Goal: Information Seeking & Learning: Learn about a topic

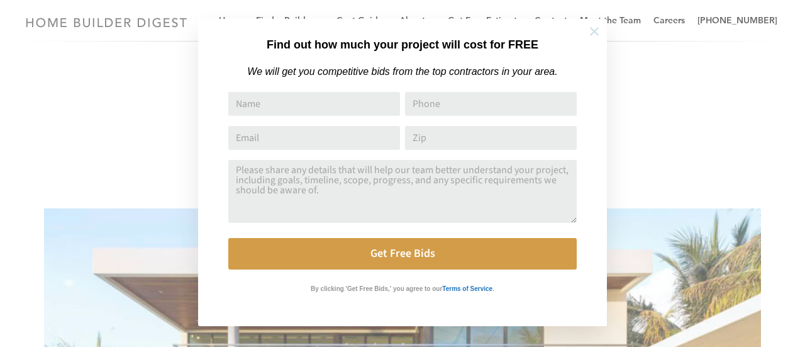
click at [591, 35] on icon at bounding box center [595, 32] width 14 height 14
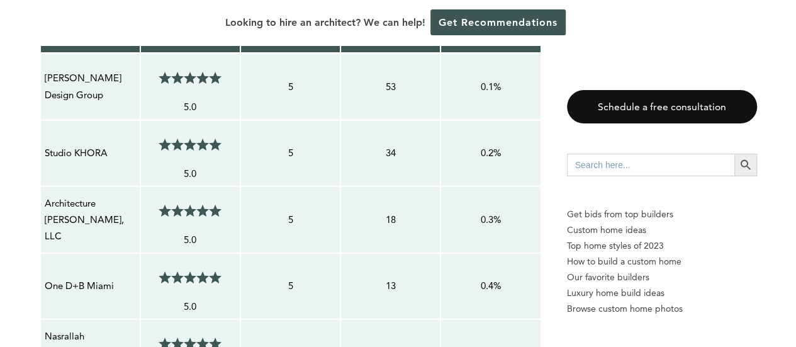
scroll to position [1132, 0]
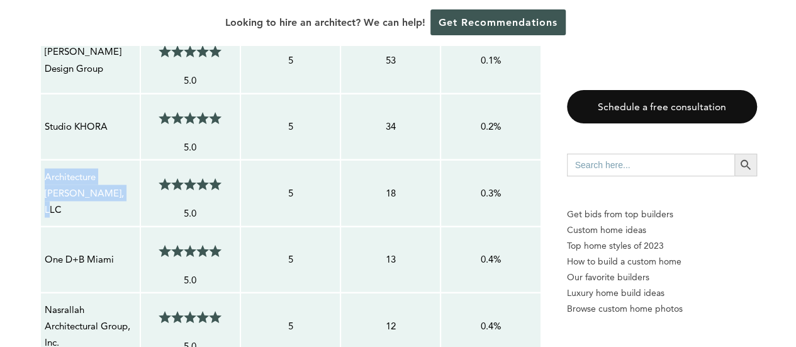
drag, startPoint x: 45, startPoint y: 163, endPoint x: 101, endPoint y: 182, distance: 58.7
click at [101, 182] on p "Architecture [PERSON_NAME], LLC" at bounding box center [90, 193] width 91 height 50
copy p "Architecture [PERSON_NAME], LLC"
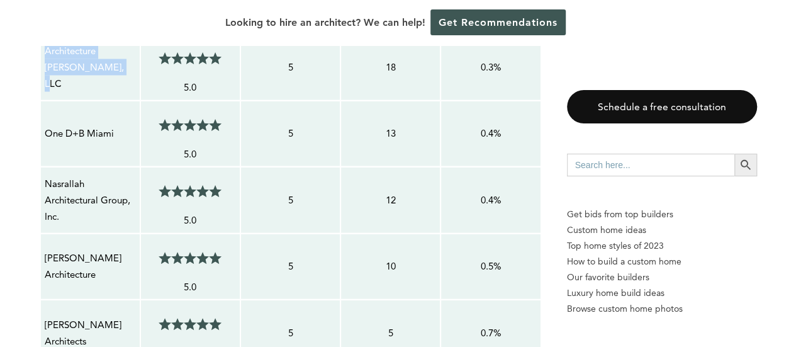
scroll to position [1258, 0]
click at [103, 125] on p "One D+B Miami" at bounding box center [90, 133] width 91 height 16
click at [98, 125] on p "One D+B Miami" at bounding box center [90, 133] width 91 height 16
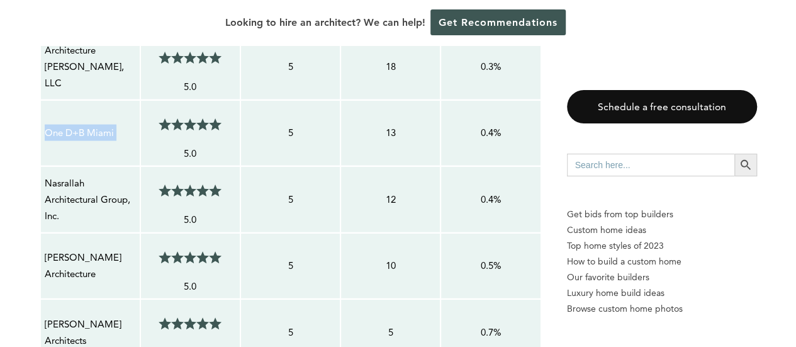
click at [98, 125] on p "One D+B Miami" at bounding box center [90, 133] width 91 height 16
copy tr "One D+B Miami 5/5"
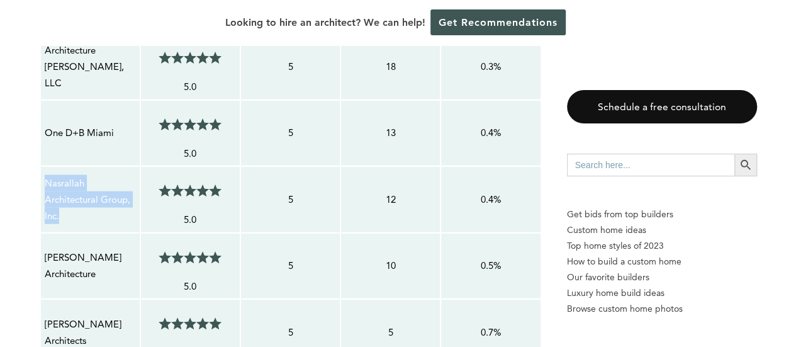
drag, startPoint x: 45, startPoint y: 162, endPoint x: 67, endPoint y: 198, distance: 41.2
click at [67, 198] on p "Nasrallah Architectural Group, Inc." at bounding box center [90, 200] width 91 height 50
copy p "Nasrallah Architectural Group, Inc."
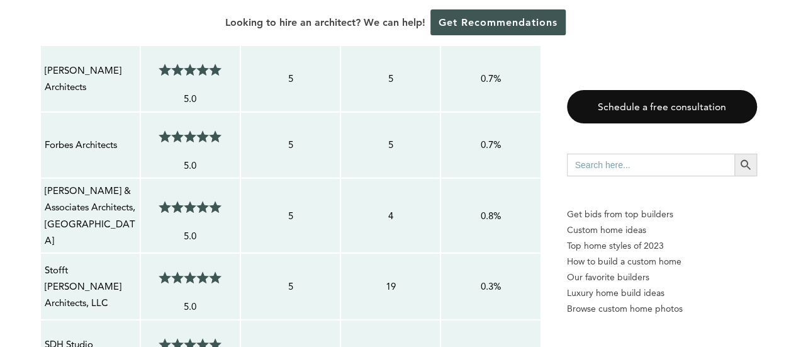
scroll to position [1510, 0]
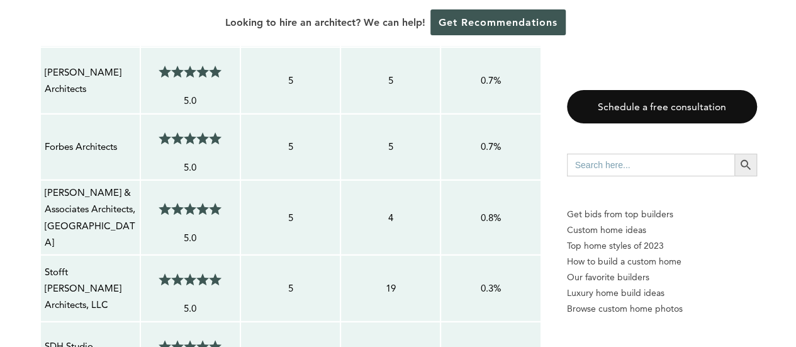
click at [101, 138] on p "Forbes Architects" at bounding box center [90, 146] width 91 height 16
copy tr "Forbes Architects 5/5"
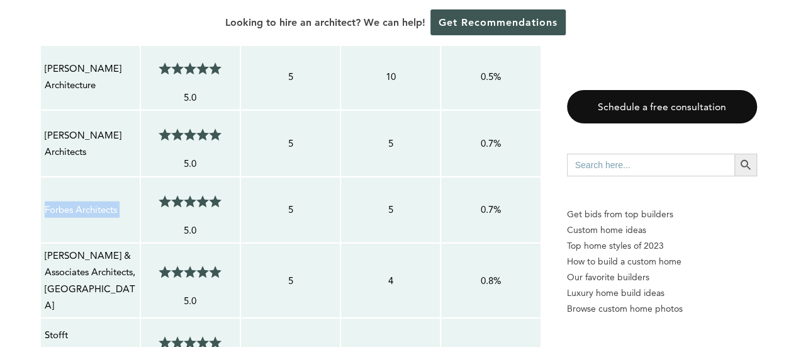
drag, startPoint x: 89, startPoint y: 131, endPoint x: 43, endPoint y: 113, distance: 50.0
click at [43, 113] on td "[PERSON_NAME] Architects" at bounding box center [90, 143] width 100 height 67
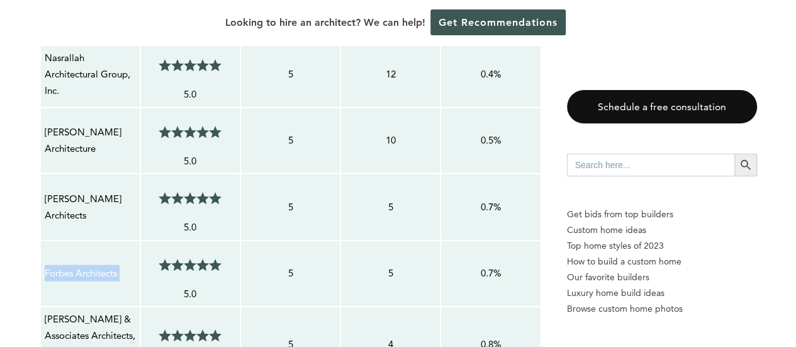
scroll to position [1321, 0]
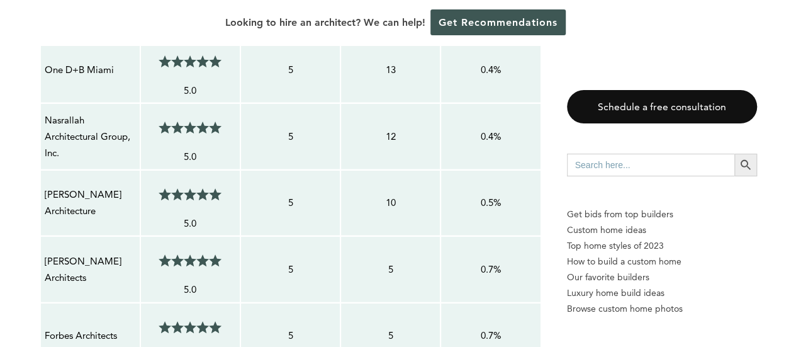
click at [60, 121] on p "Nasrallah Architectural Group, Inc." at bounding box center [90, 137] width 91 height 50
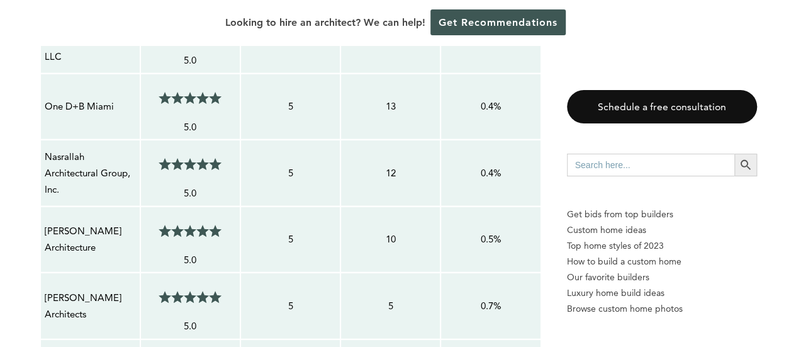
scroll to position [1258, 0]
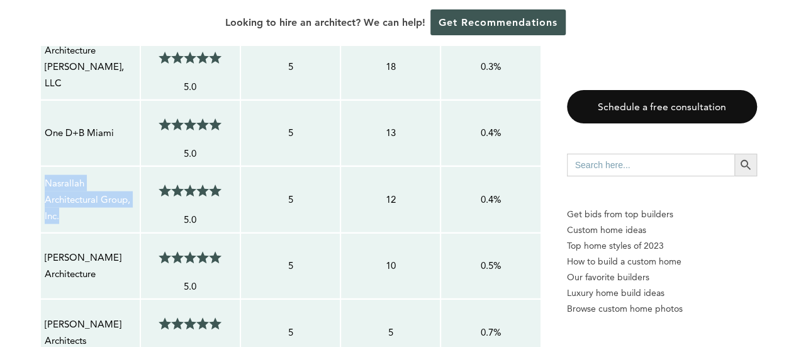
drag, startPoint x: 52, startPoint y: 170, endPoint x: 74, endPoint y: 196, distance: 34.3
click at [74, 196] on td "Nasrallah Architectural Group, Inc." at bounding box center [90, 199] width 100 height 67
copy p "Nasrallah Architectural Group, Inc."
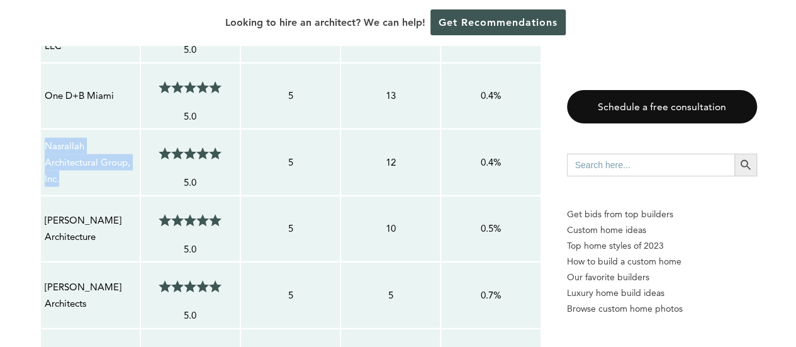
scroll to position [1321, 0]
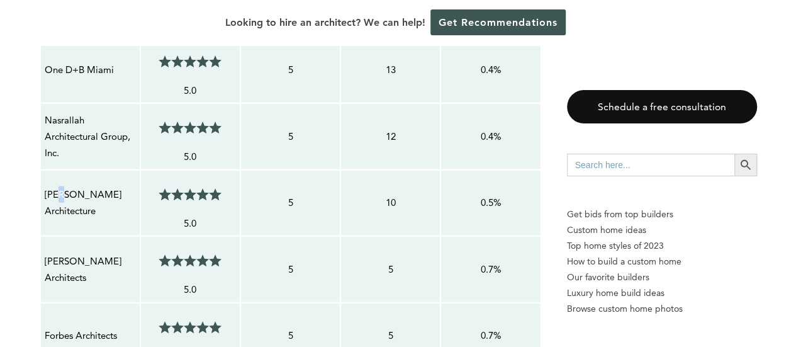
click at [63, 186] on p "[PERSON_NAME] Architecture" at bounding box center [90, 202] width 91 height 33
click at [64, 186] on p "[PERSON_NAME] Architecture" at bounding box center [90, 202] width 91 height 33
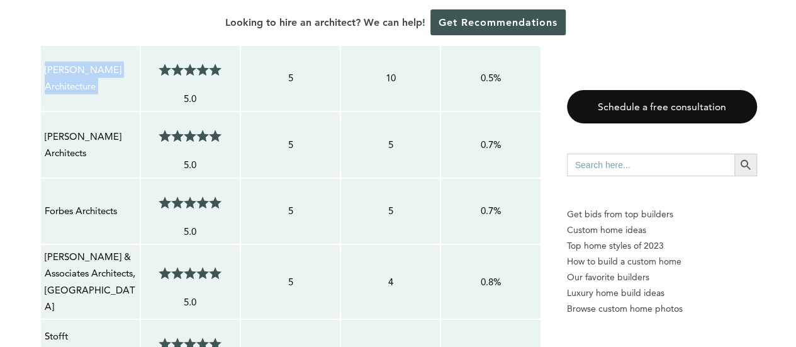
scroll to position [1447, 0]
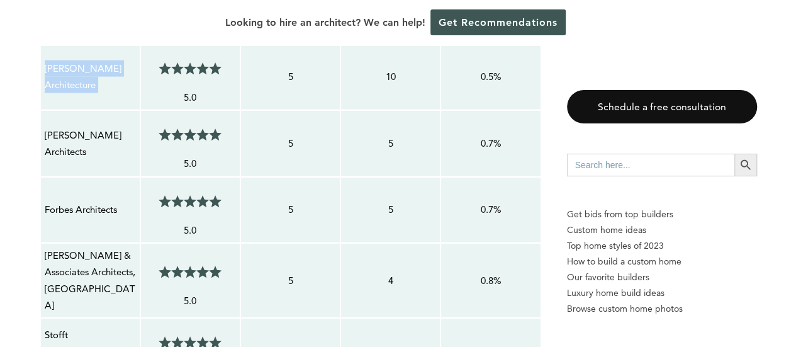
drag, startPoint x: 94, startPoint y: 130, endPoint x: 46, endPoint y: 110, distance: 52.5
click at [46, 127] on p "[PERSON_NAME] Architects" at bounding box center [90, 143] width 91 height 33
copy p "[PERSON_NAME] Architects"
click at [375, 201] on p "5" at bounding box center [390, 209] width 91 height 16
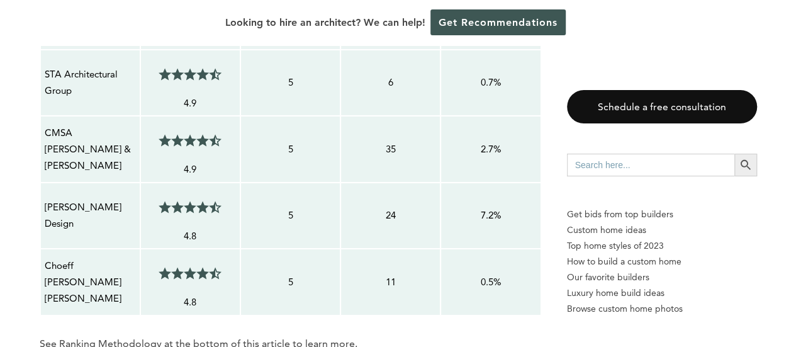
scroll to position [2076, 0]
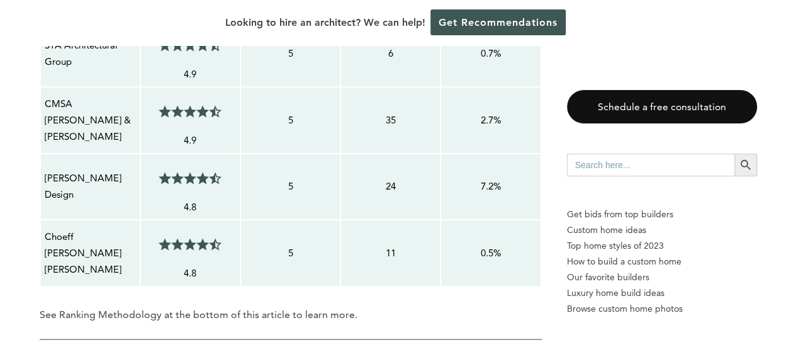
click at [343, 220] on td "11" at bounding box center [390, 253] width 100 height 67
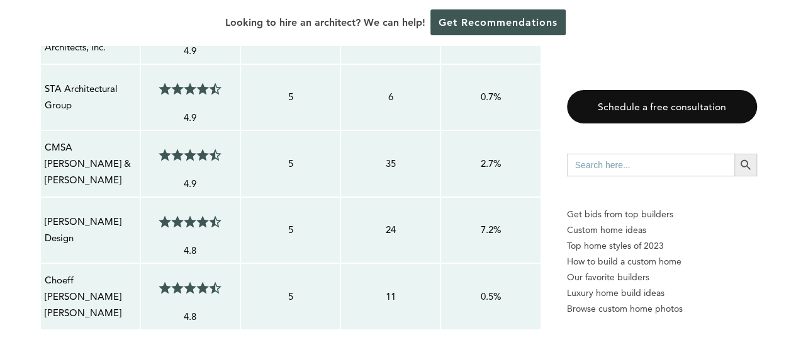
scroll to position [2013, 0]
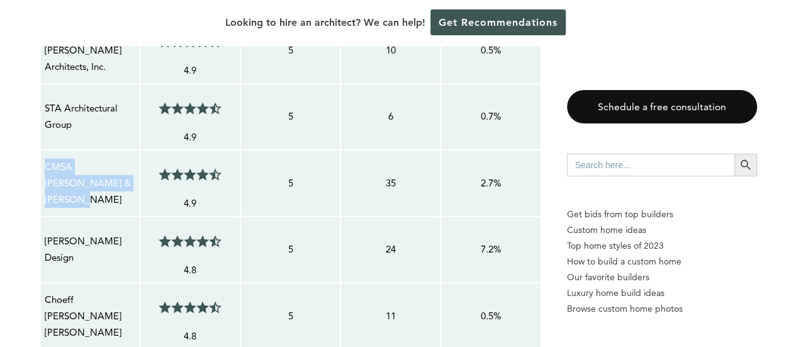
drag, startPoint x: 102, startPoint y: 150, endPoint x: 41, endPoint y: 137, distance: 62.3
click at [41, 150] on td "CMSA [PERSON_NAME] & [PERSON_NAME]" at bounding box center [90, 183] width 100 height 67
copy p "CMSA [PERSON_NAME] & [PERSON_NAME]"
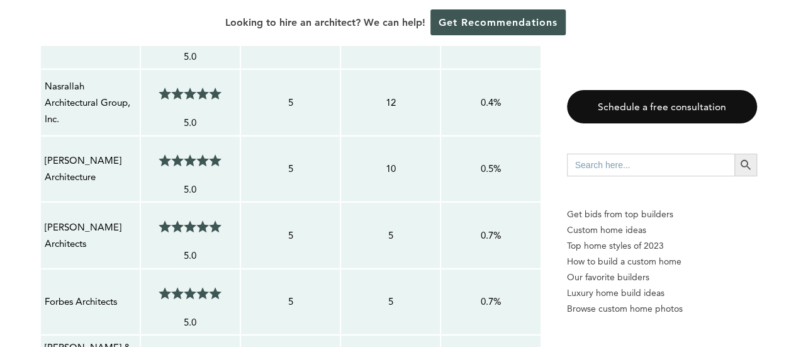
scroll to position [1384, 0]
